Goal: Navigation & Orientation: Find specific page/section

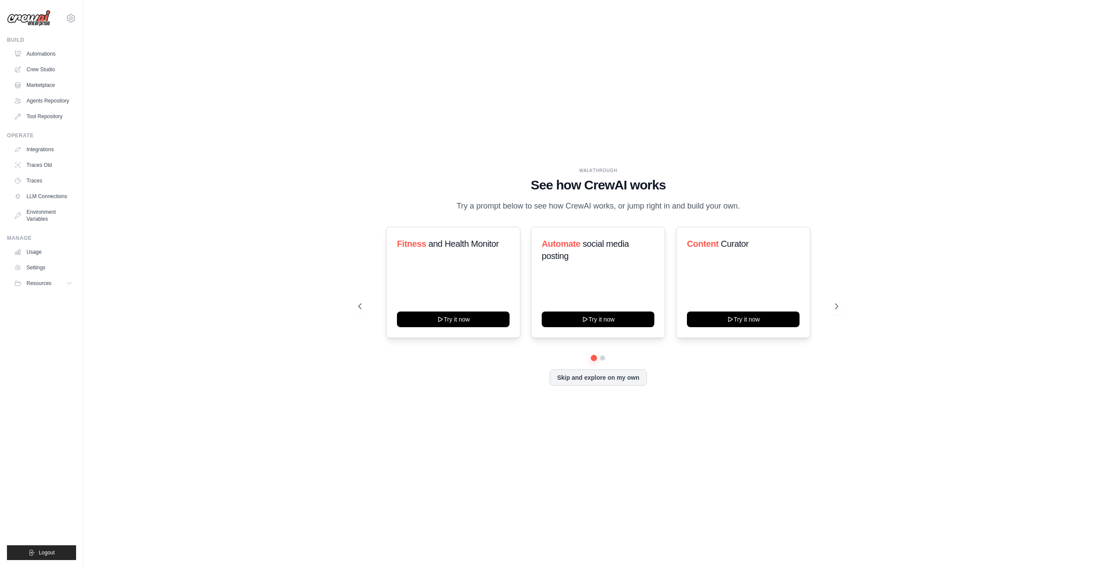
click at [37, 16] on img at bounding box center [28, 18] width 43 height 17
click at [38, 167] on link "Traces Old" at bounding box center [44, 165] width 66 height 14
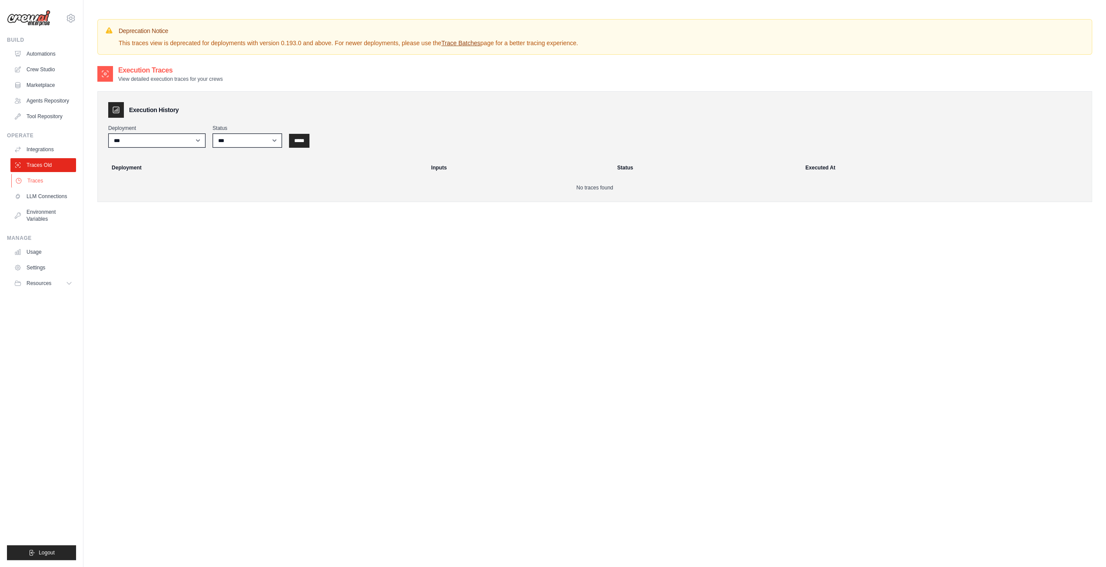
click at [37, 178] on link "Traces" at bounding box center [44, 181] width 66 height 14
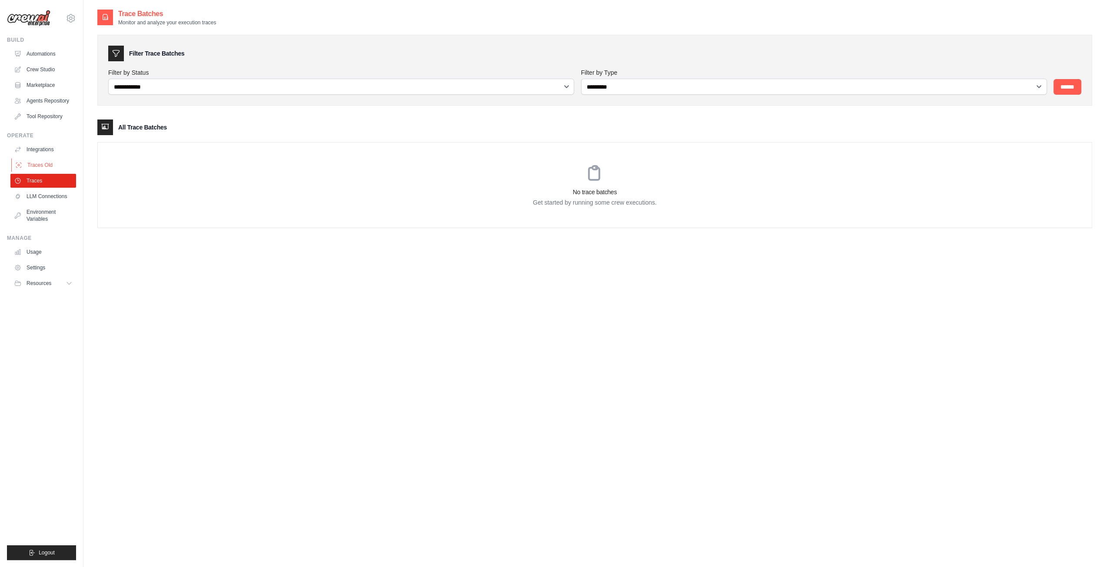
click at [32, 165] on link "Traces Old" at bounding box center [44, 165] width 66 height 14
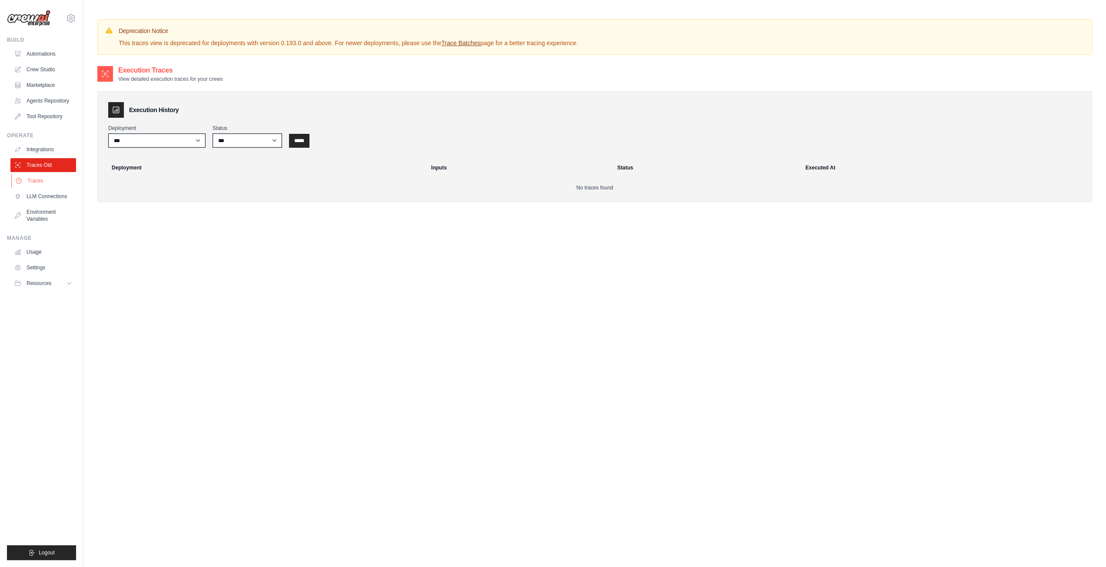
click at [38, 183] on link "Traces" at bounding box center [44, 181] width 66 height 14
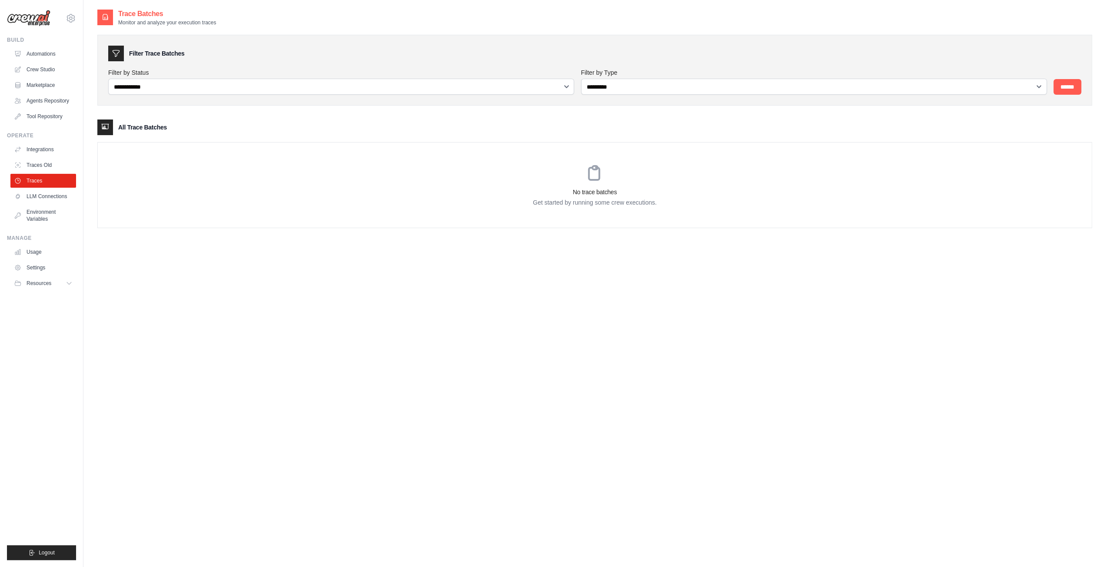
click at [589, 172] on icon at bounding box center [594, 173] width 10 height 14
